Goal: Find specific page/section: Find specific page/section

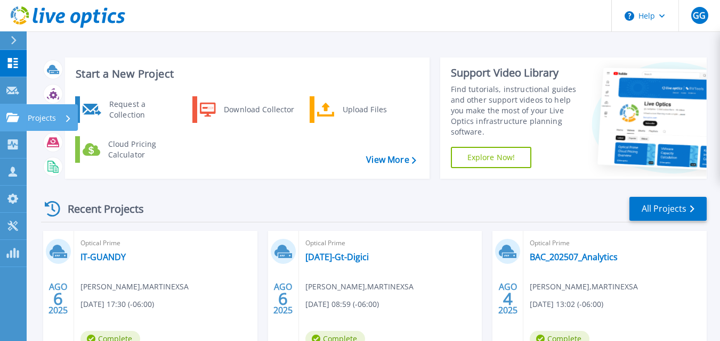
click at [38, 116] on p "Projects" at bounding box center [42, 118] width 28 height 28
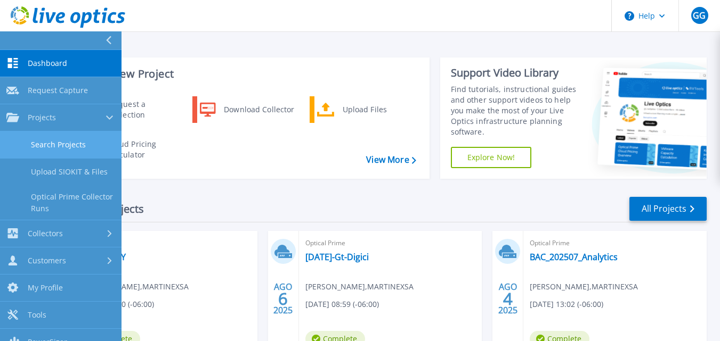
click at [61, 140] on link "Search Projects" at bounding box center [60, 145] width 121 height 27
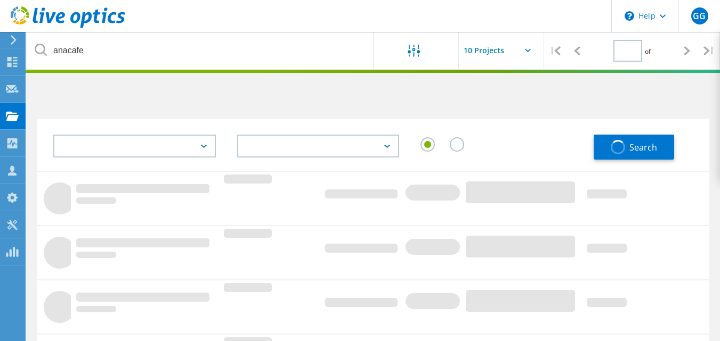
type input "1"
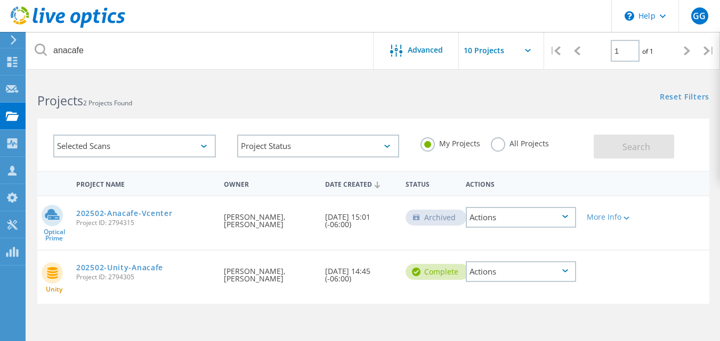
scroll to position [39, 0]
